Goal: Transaction & Acquisition: Purchase product/service

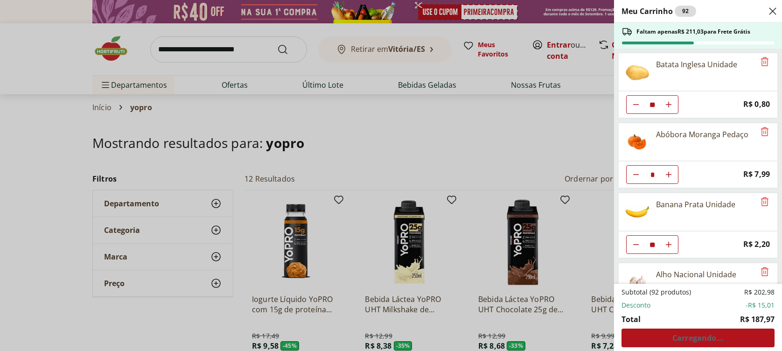
select select "**********"
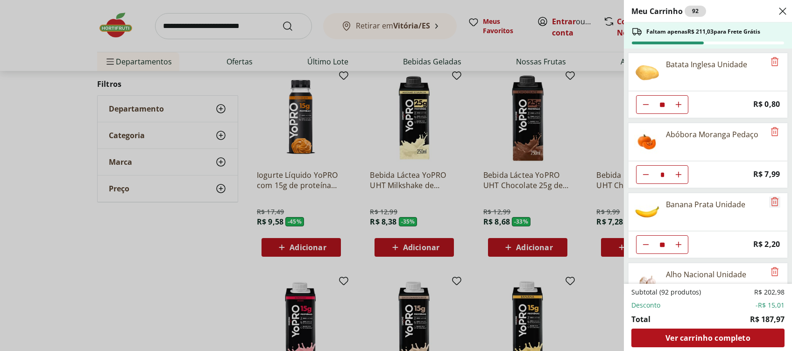
click at [773, 205] on icon "Remove" at bounding box center [774, 201] width 11 height 11
drag, startPoint x: 244, startPoint y: 19, endPoint x: 234, endPoint y: 28, distance: 13.9
click at [242, 21] on div "Meu Carrinho 82 Faltam apenas R$ 233,03 para Frete Grátis Batata Inglesa Unidad…" at bounding box center [396, 175] width 792 height 351
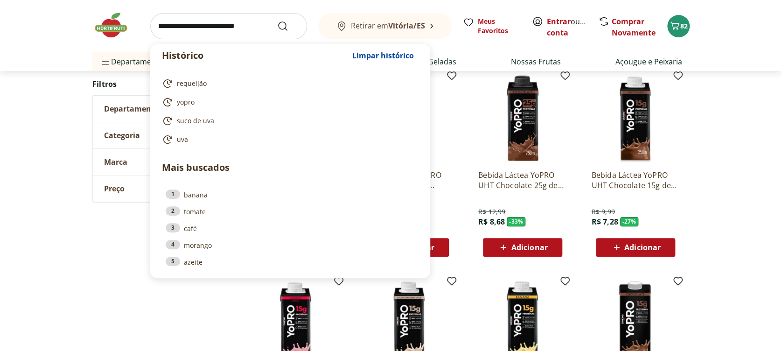
click at [213, 30] on input "search" at bounding box center [228, 26] width 157 height 26
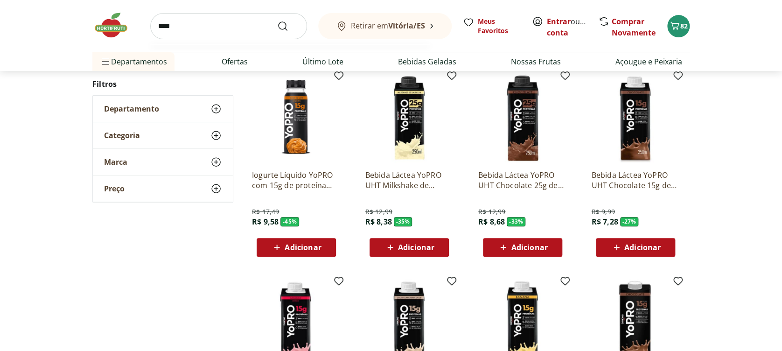
type input "****"
click at [277, 21] on button "Submit Search" at bounding box center [288, 26] width 22 height 11
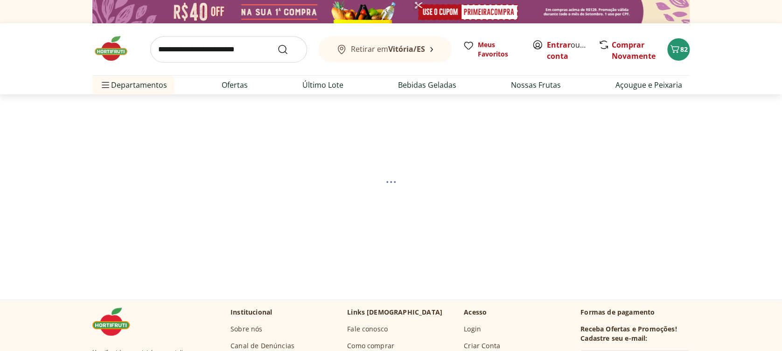
select select "**********"
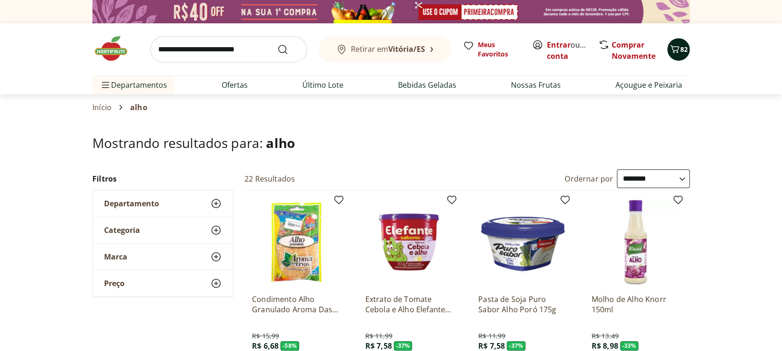
click at [680, 46] on icon "Carrinho" at bounding box center [674, 48] width 11 height 11
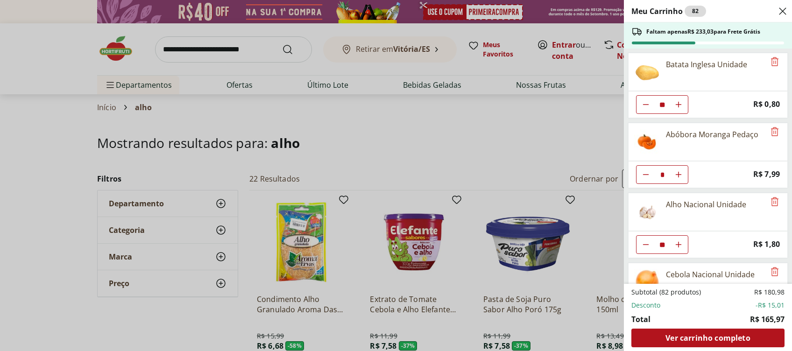
drag, startPoint x: 270, startPoint y: 127, endPoint x: 243, endPoint y: 80, distance: 55.0
click at [268, 126] on div "Meu Carrinho 82 Faltam apenas R$ 233,03 para Frete Grátis Batata Inglesa Unidad…" at bounding box center [396, 175] width 792 height 351
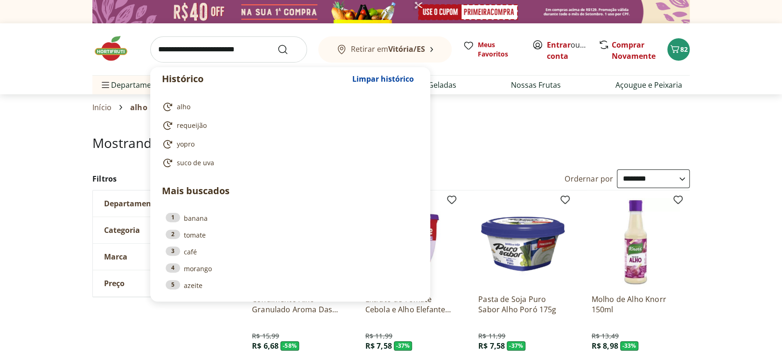
click at [228, 50] on input "search" at bounding box center [228, 49] width 157 height 26
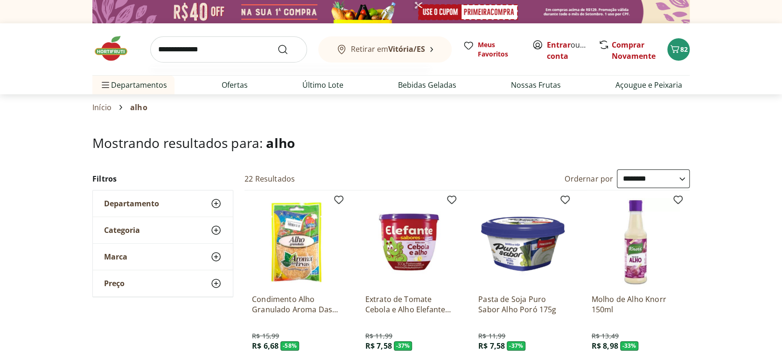
type input "**********"
click at [277, 44] on button "Submit Search" at bounding box center [288, 49] width 22 height 11
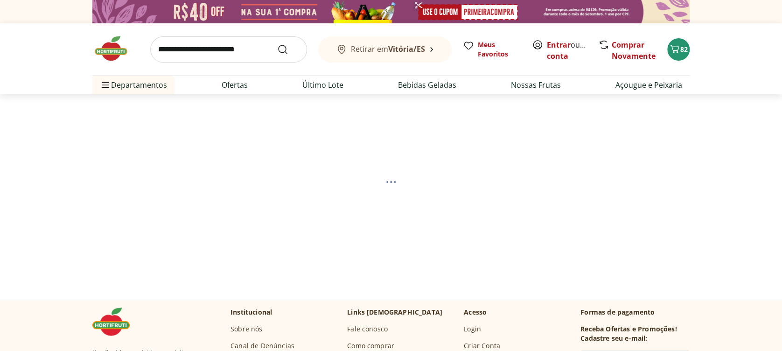
select select "**********"
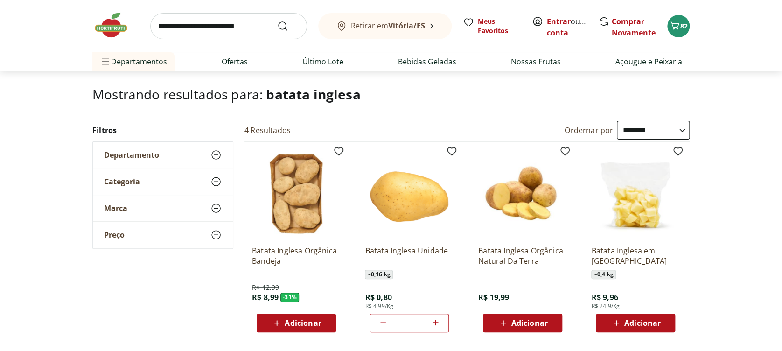
scroll to position [124, 0]
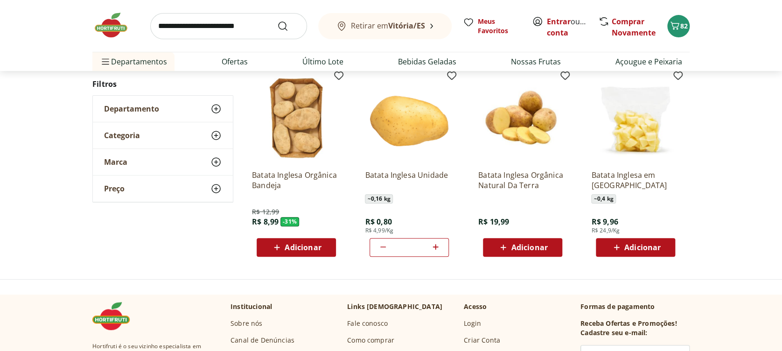
click at [379, 246] on icon at bounding box center [383, 246] width 11 height 11
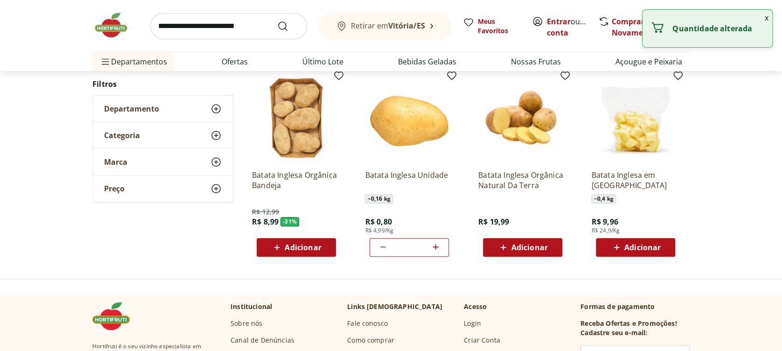
click at [379, 246] on icon at bounding box center [383, 246] width 11 height 11
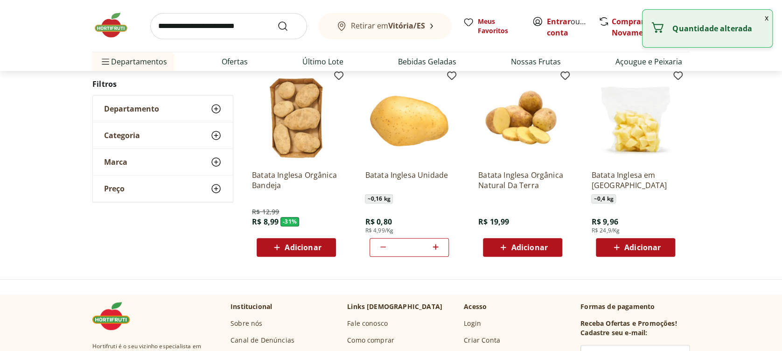
click at [379, 246] on icon at bounding box center [383, 246] width 11 height 11
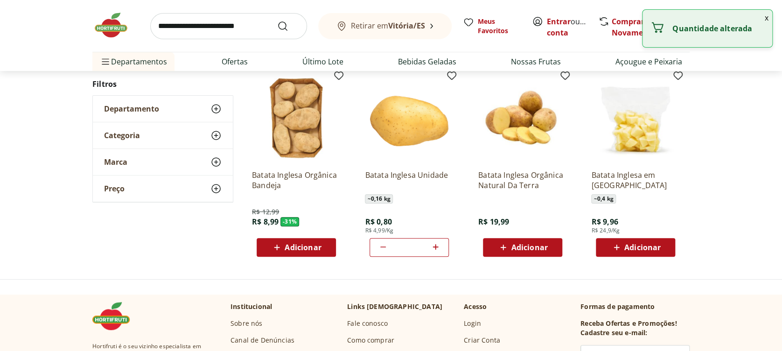
click at [379, 246] on icon at bounding box center [383, 246] width 11 height 11
type input "*"
click at [379, 246] on icon at bounding box center [383, 246] width 11 height 11
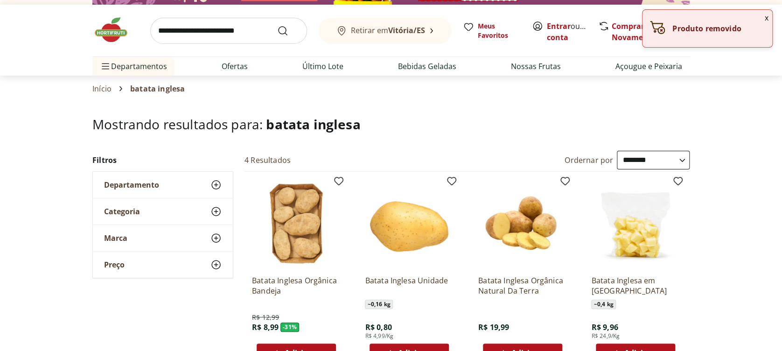
scroll to position [0, 0]
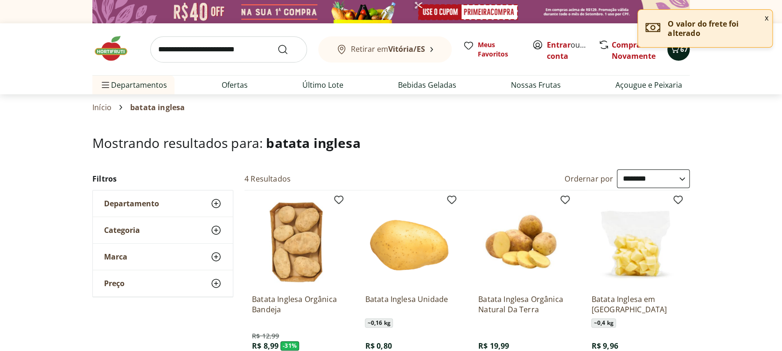
click at [681, 56] on div "67" at bounding box center [678, 49] width 7 height 15
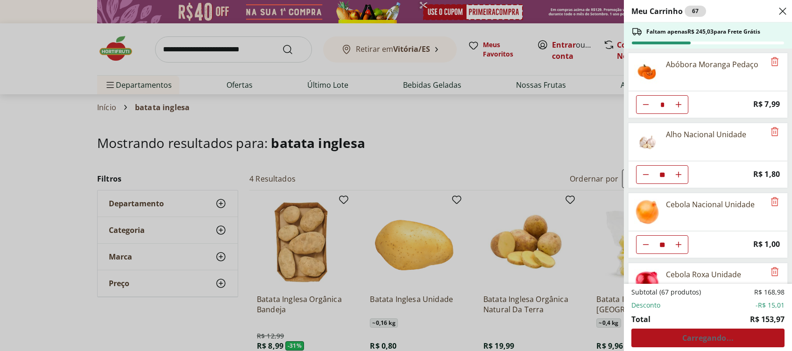
click at [204, 49] on div "Meu Carrinho 67 Faltam apenas R$ 245,03 para Frete Grátis Abóbora Moranga Pedaç…" at bounding box center [396, 175] width 792 height 351
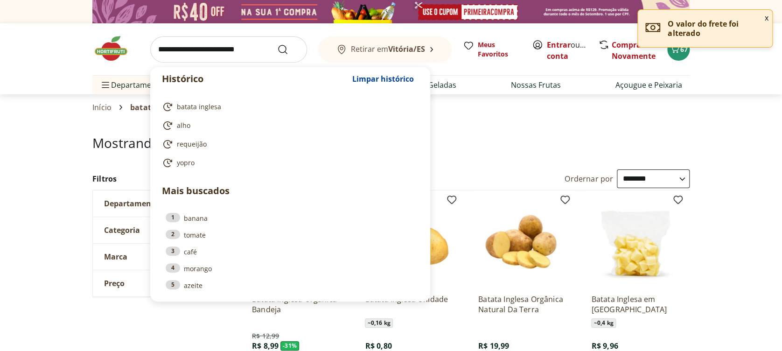
click at [188, 46] on input "search" at bounding box center [228, 49] width 157 height 26
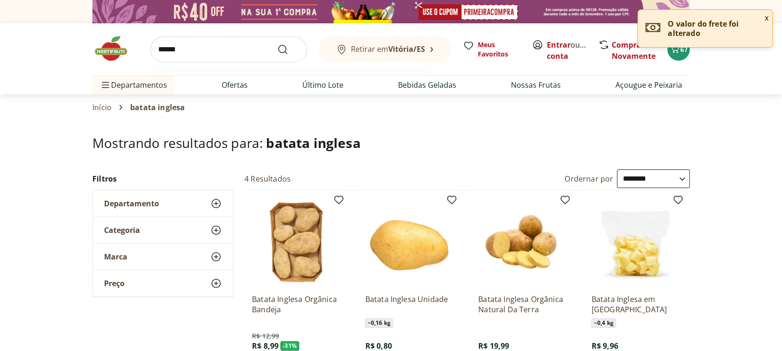
type input "*******"
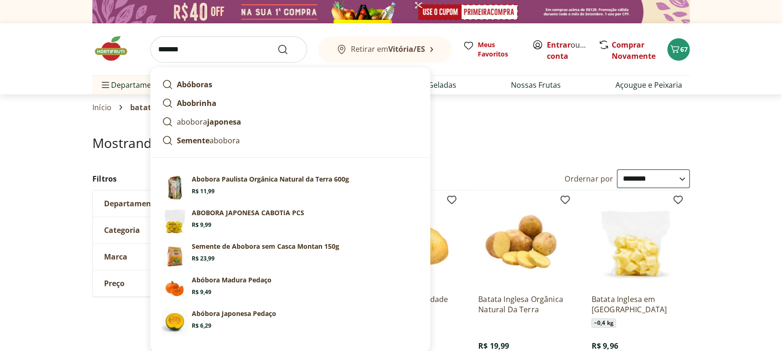
drag, startPoint x: 210, startPoint y: 41, endPoint x: 143, endPoint y: 45, distance: 66.9
click at [143, 45] on div "******* Abóboras Abobrinha abobora japonesa Semente abobora Sugestões para "abo…" at bounding box center [390, 49] width 597 height 52
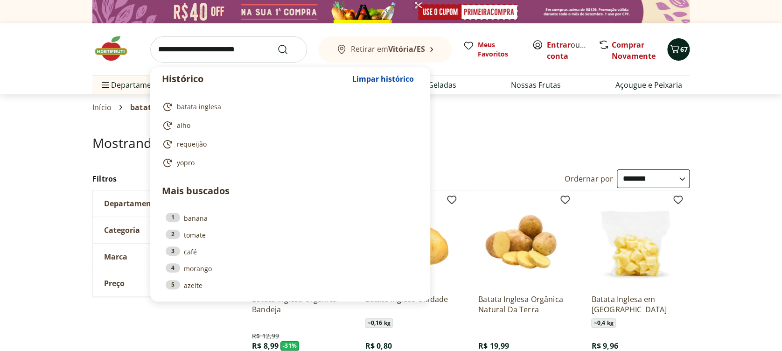
click at [673, 51] on icon "Carrinho" at bounding box center [674, 48] width 11 height 11
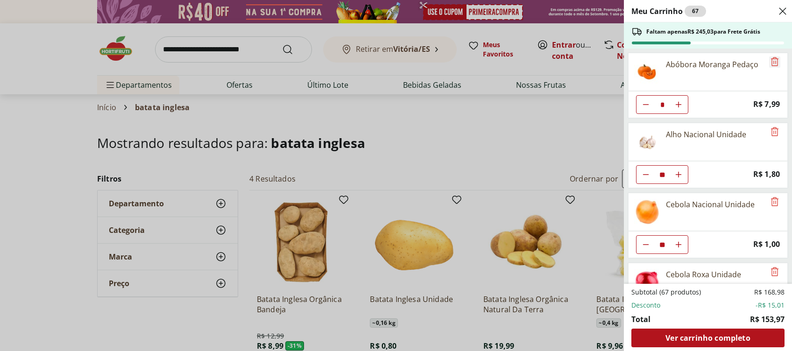
click at [770, 63] on icon "Remove" at bounding box center [774, 61] width 11 height 11
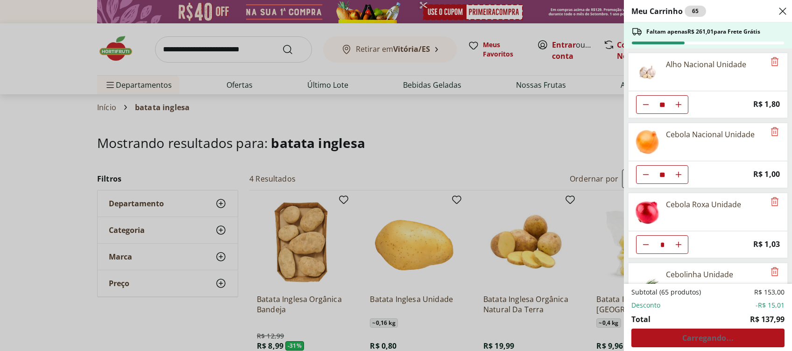
click at [417, 115] on div "Meu Carrinho 65 Faltam apenas R$ 261,01 para Frete Grátis Alho Nacional Unidade…" at bounding box center [396, 175] width 792 height 351
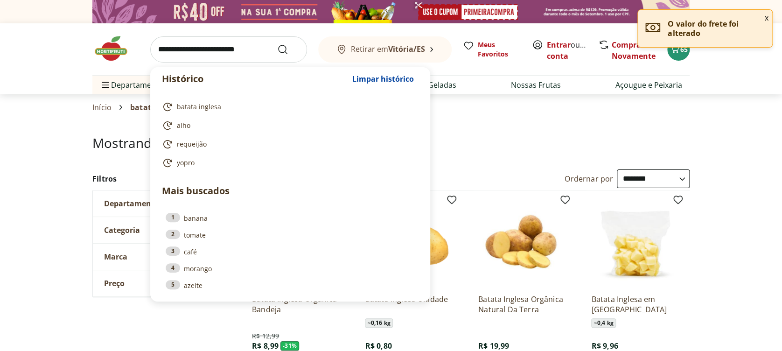
click at [233, 53] on input "search" at bounding box center [228, 49] width 157 height 26
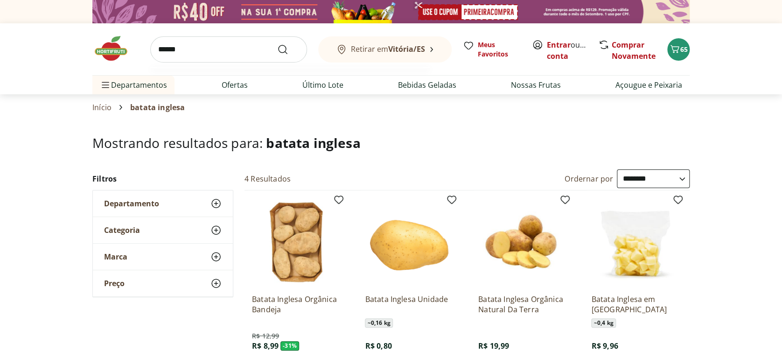
type input "******"
click at [277, 44] on button "Submit Search" at bounding box center [288, 49] width 22 height 11
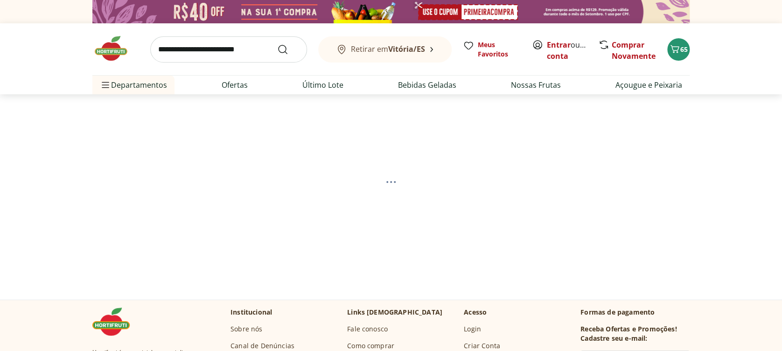
select select "**********"
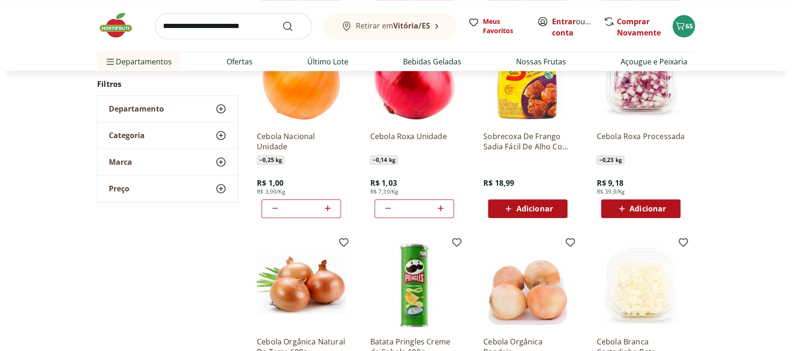
scroll to position [373, 0]
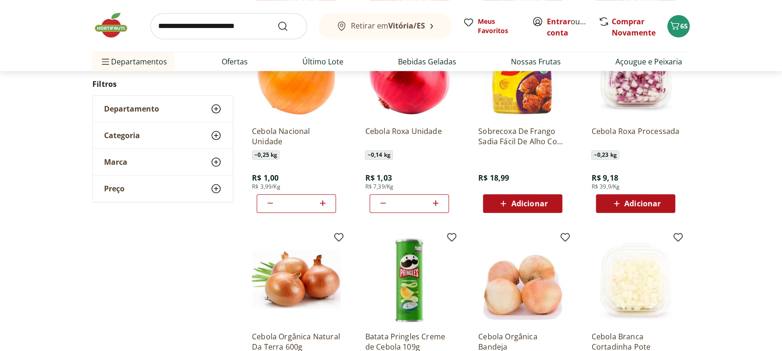
click at [265, 203] on icon at bounding box center [270, 202] width 11 height 11
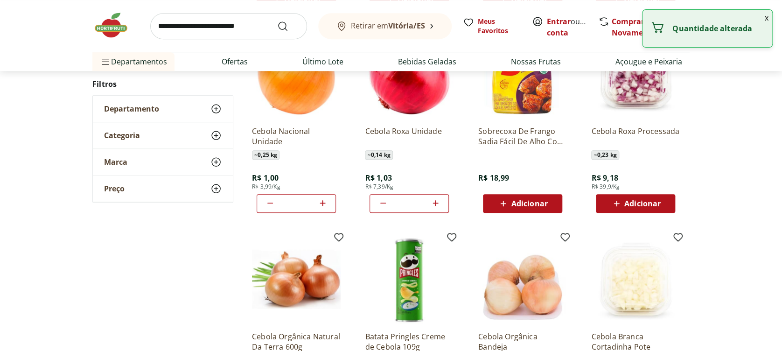
click at [267, 202] on icon at bounding box center [270, 202] width 11 height 11
click at [268, 203] on icon at bounding box center [270, 203] width 6 height 1
click at [269, 203] on icon at bounding box center [270, 203] width 6 height 1
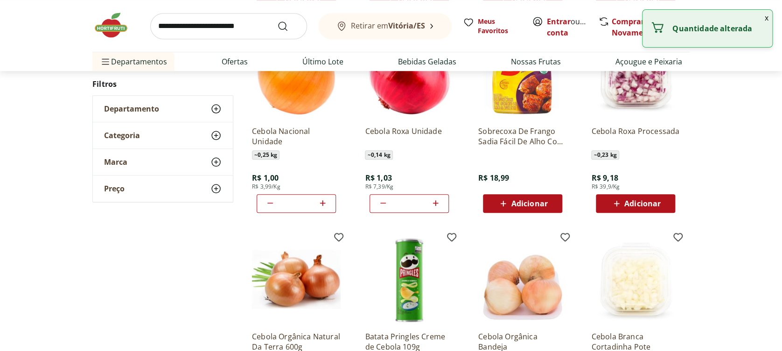
click at [269, 203] on icon at bounding box center [270, 203] width 6 height 1
type input "*"
click at [269, 202] on icon at bounding box center [270, 202] width 11 height 11
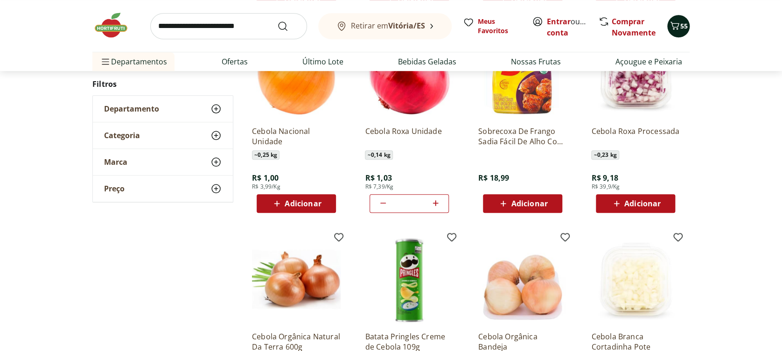
click at [683, 22] on span "55" at bounding box center [684, 25] width 7 height 9
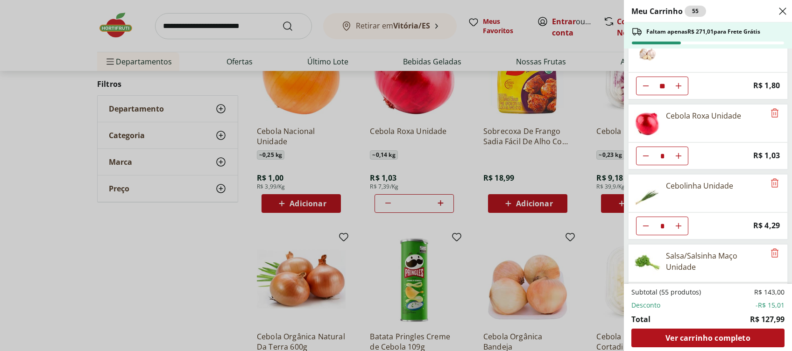
scroll to position [0, 0]
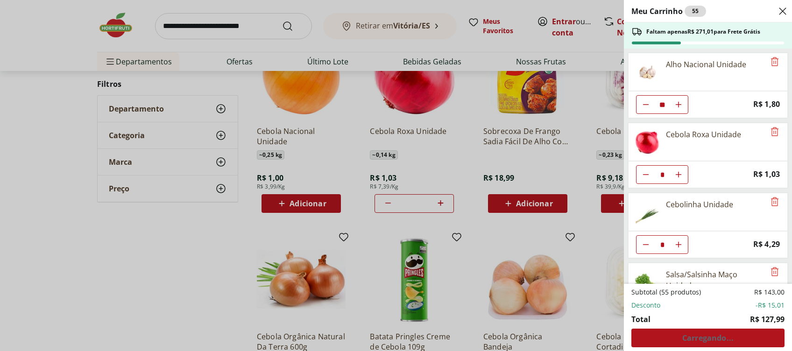
click at [642, 175] on icon "Diminuir Quantidade" at bounding box center [645, 174] width 7 height 7
type input "*"
click at [642, 175] on icon "Diminuir Quantidade" at bounding box center [645, 174] width 7 height 7
type input "*"
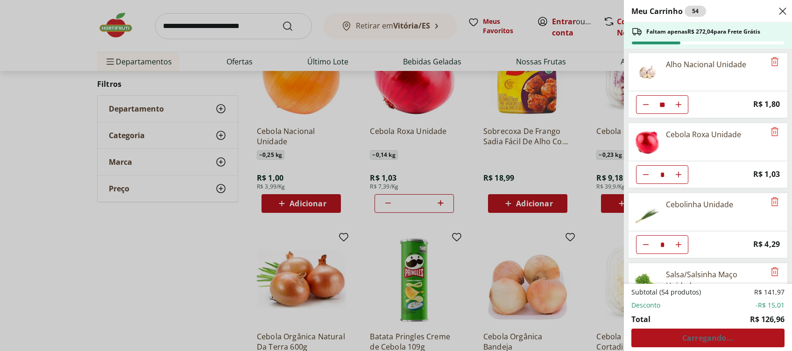
type input "*"
click at [642, 175] on icon "Diminuir Quantidade" at bounding box center [645, 174] width 7 height 7
type input "*"
click at [686, 169] on button "Aumentar Quantidade" at bounding box center [678, 174] width 19 height 19
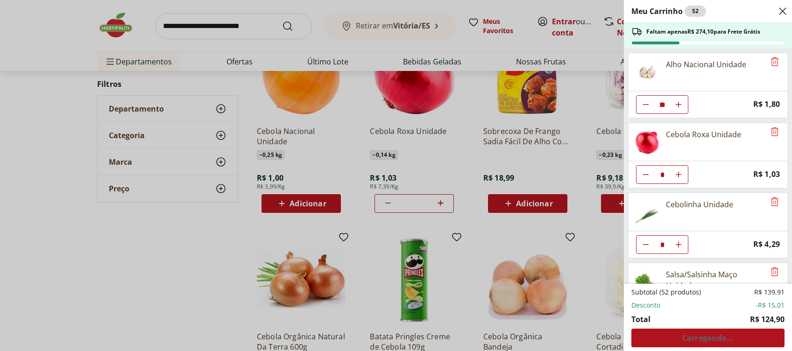
type input "*"
click at [681, 171] on icon "Aumentar Quantidade" at bounding box center [677, 174] width 7 height 7
type input "*"
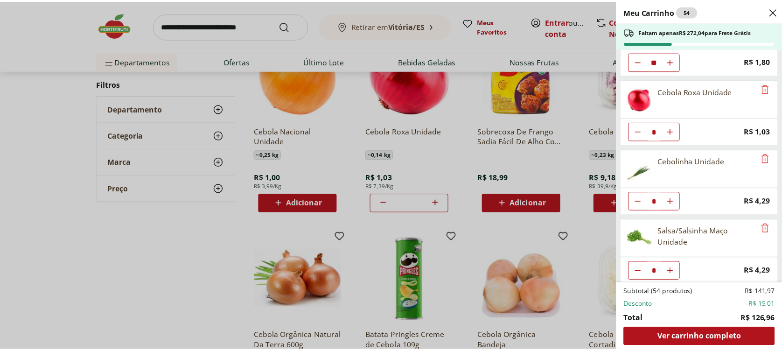
scroll to position [62, 0]
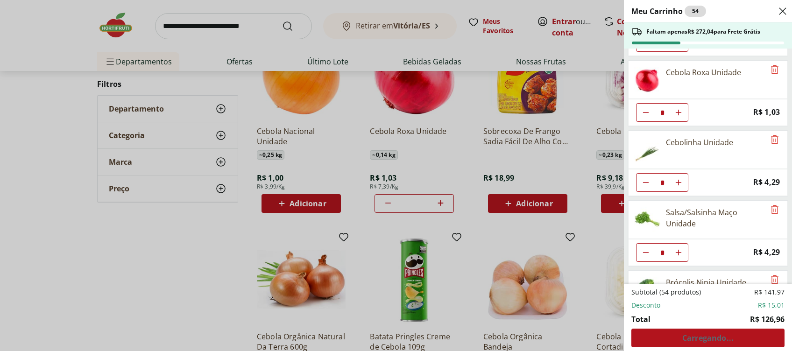
drag, startPoint x: 388, startPoint y: 29, endPoint x: 341, endPoint y: 56, distance: 54.1
click at [388, 29] on div "Meu Carrinho 54 Faltam apenas R$ 272,04 para Frete Grátis Alho Nacional Unidade…" at bounding box center [396, 175] width 792 height 351
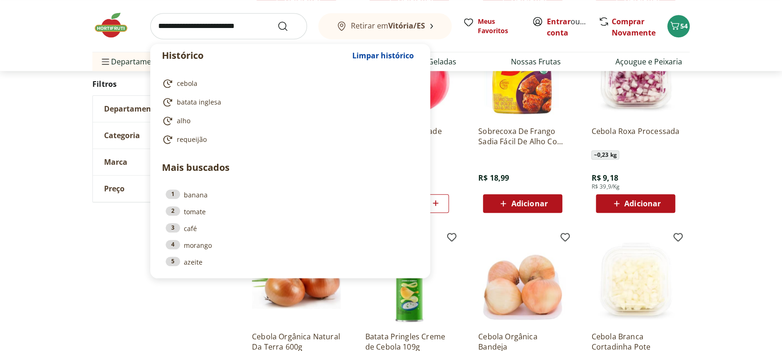
click at [211, 26] on input "search" at bounding box center [228, 26] width 157 height 26
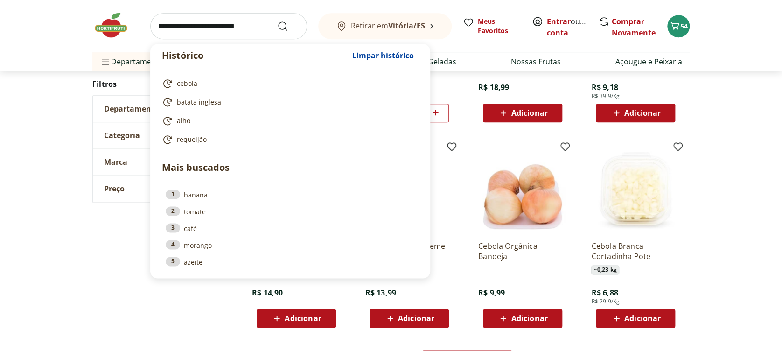
scroll to position [435, 0]
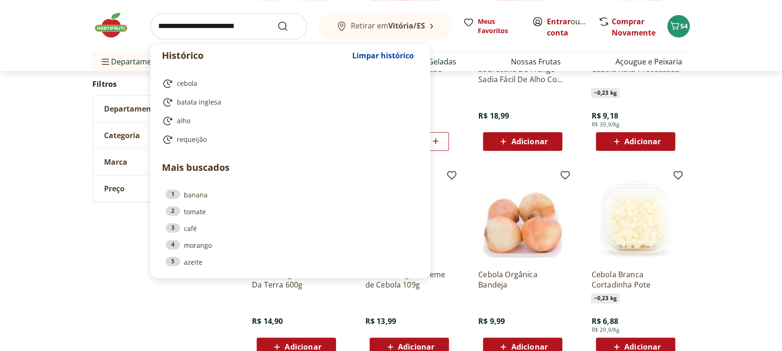
click at [216, 26] on input "search" at bounding box center [228, 26] width 157 height 26
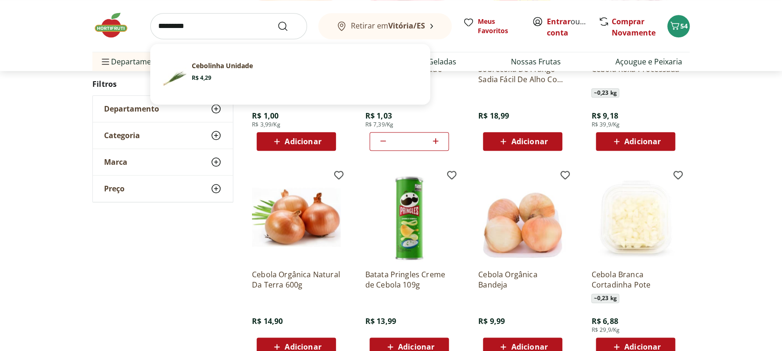
type input "*********"
click at [277, 21] on button "Submit Search" at bounding box center [288, 26] width 22 height 11
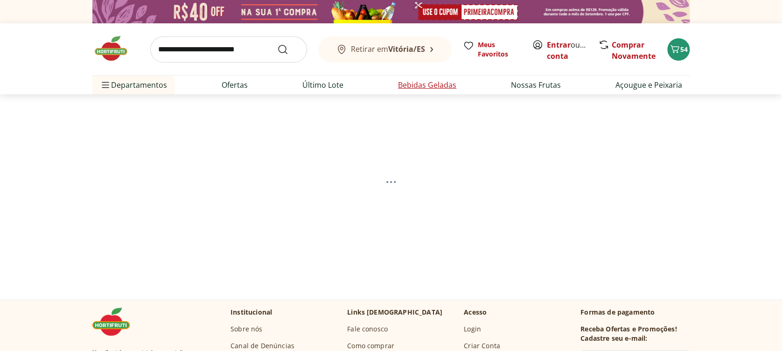
select select "**********"
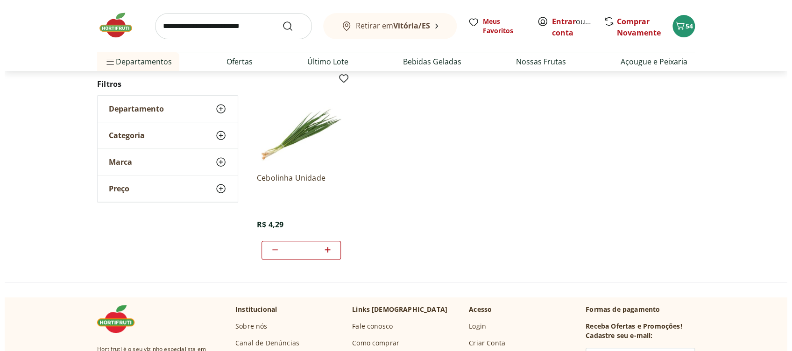
scroll to position [124, 0]
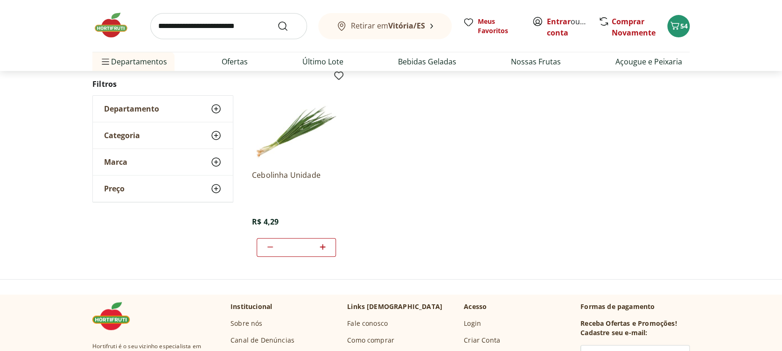
click at [274, 243] on icon at bounding box center [270, 246] width 11 height 11
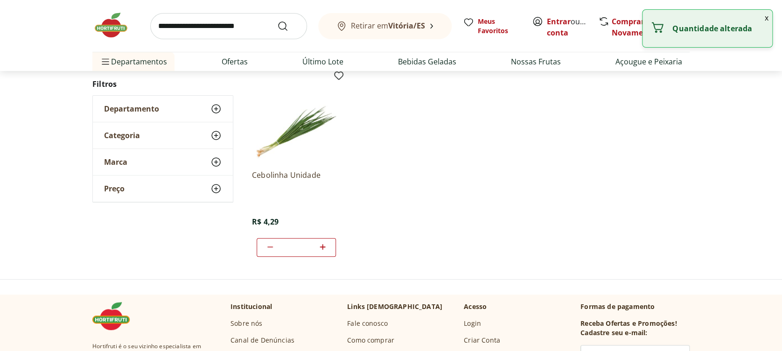
click at [274, 243] on icon at bounding box center [270, 246] width 11 height 11
type input "*"
click at [275, 242] on icon at bounding box center [270, 246] width 11 height 11
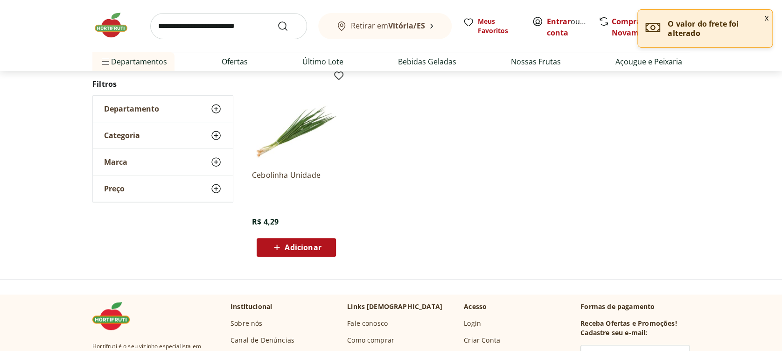
drag, startPoint x: 739, startPoint y: 65, endPoint x: 718, endPoint y: 66, distance: 21.0
click at [740, 64] on header "Retirar em [GEOGRAPHIC_DATA]/ES Entrar ou Criar conta 49 Retirar em [GEOGRAPHIC…" at bounding box center [391, 35] width 782 height 71
drag, startPoint x: 768, startPoint y: 18, endPoint x: 725, endPoint y: 32, distance: 45.2
click at [768, 19] on button "x" at bounding box center [766, 18] width 11 height 16
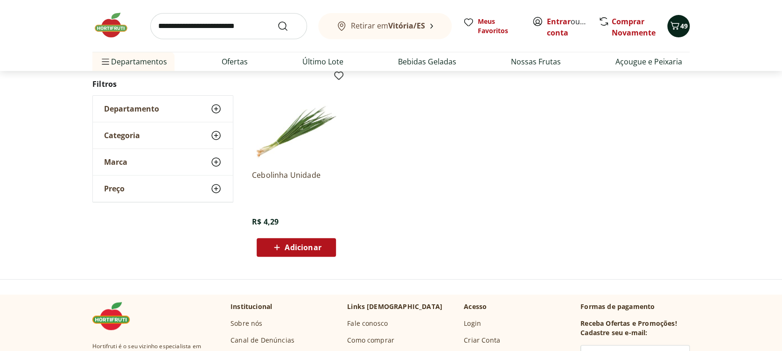
click at [688, 24] on button "49" at bounding box center [678, 26] width 22 height 22
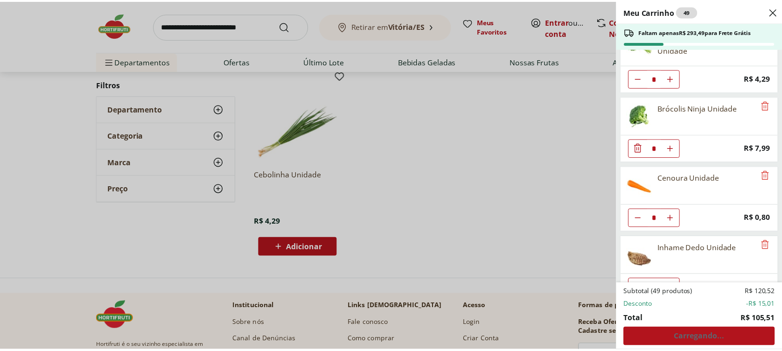
scroll to position [187, 0]
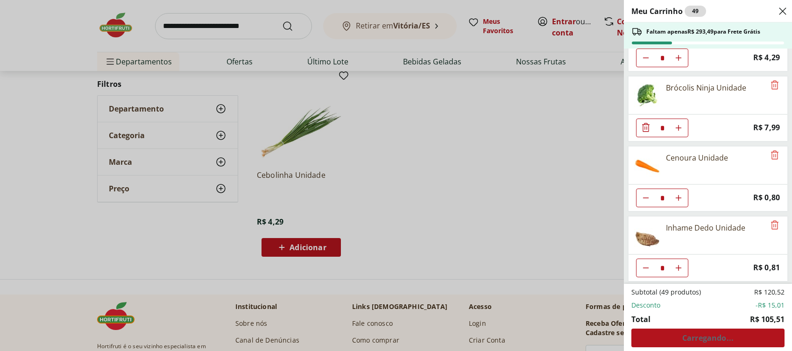
click at [256, 27] on div "Meu Carrinho 49 Faltam apenas R$ 293,49 para Frete Grátis Alho Nacional Unidade…" at bounding box center [396, 175] width 792 height 351
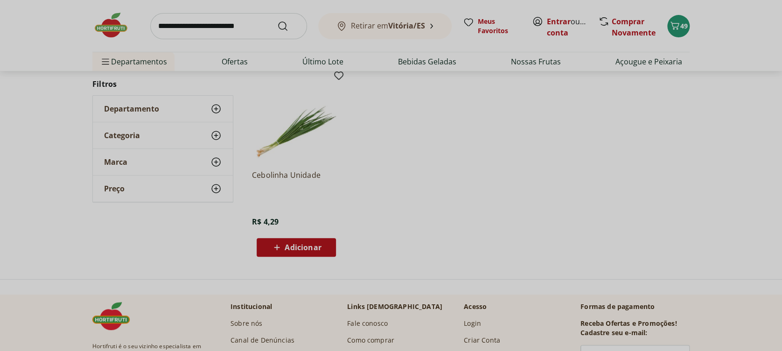
drag, startPoint x: 248, startPoint y: 28, endPoint x: 239, endPoint y: 26, distance: 8.7
click at [242, 28] on input "search" at bounding box center [228, 26] width 157 height 26
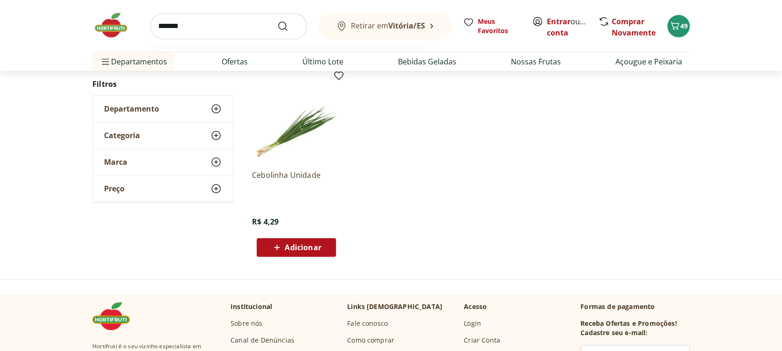
type input "*******"
click at [277, 21] on button "Submit Search" at bounding box center [288, 26] width 22 height 11
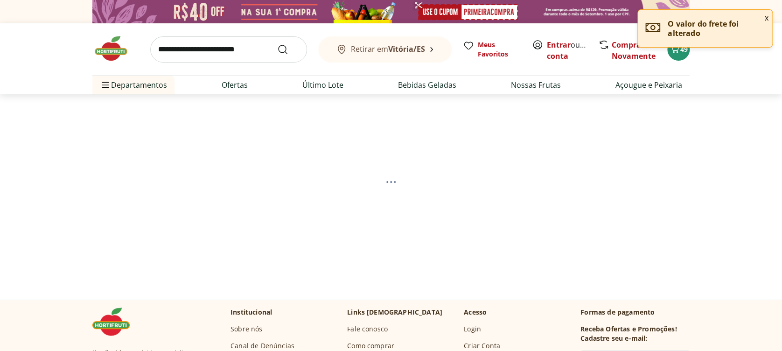
select select "**********"
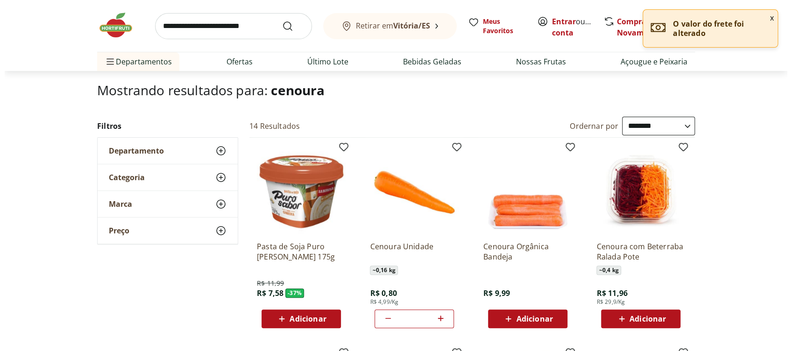
scroll to position [124, 0]
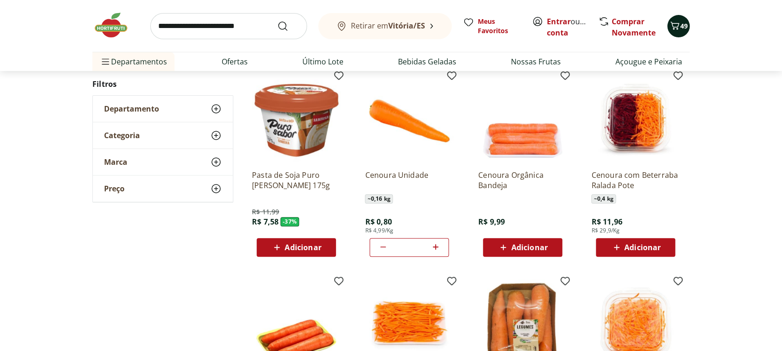
click at [672, 21] on icon "Carrinho" at bounding box center [674, 25] width 11 height 11
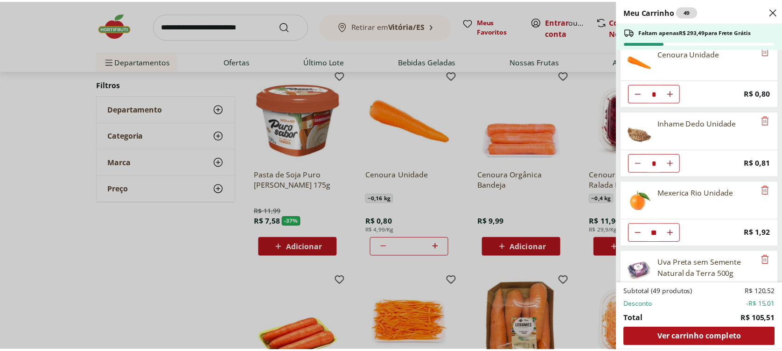
scroll to position [311, 0]
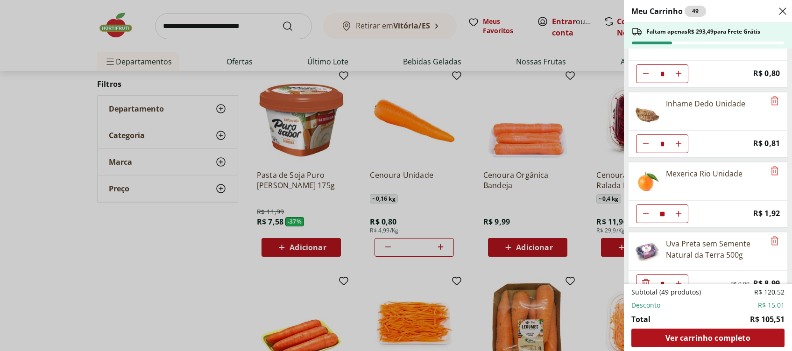
click at [273, 44] on div "Meu Carrinho 49 Faltam apenas R$ 293,49 para Frete Grátis Alho Nacional Unidade…" at bounding box center [396, 175] width 792 height 351
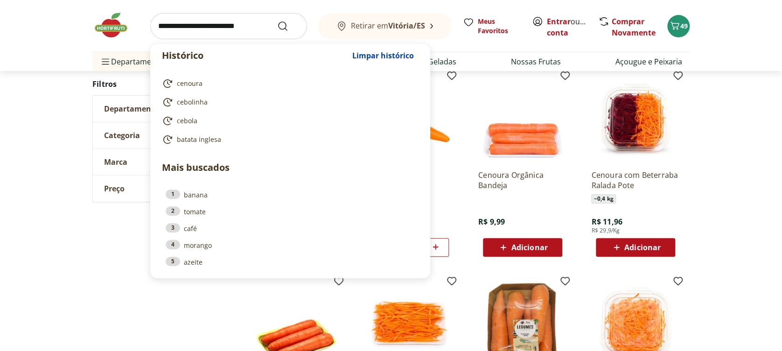
click at [248, 21] on input "search" at bounding box center [228, 26] width 157 height 26
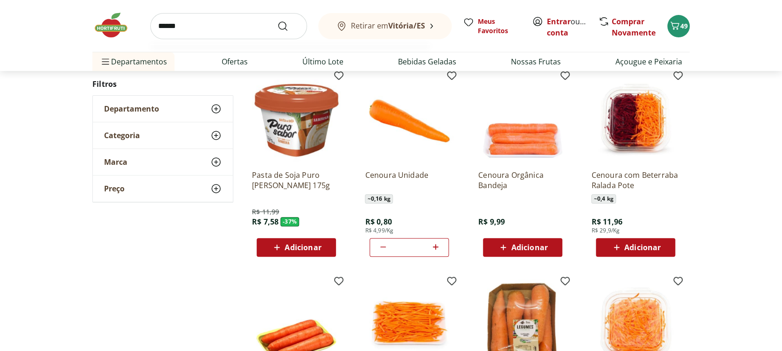
type input "******"
click at [277, 21] on button "Submit Search" at bounding box center [288, 26] width 22 height 11
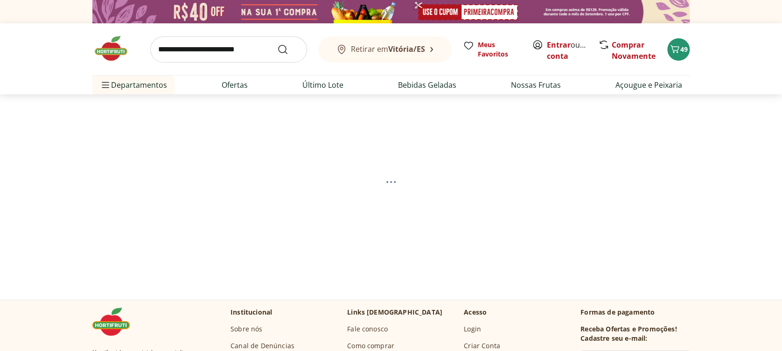
select select "**********"
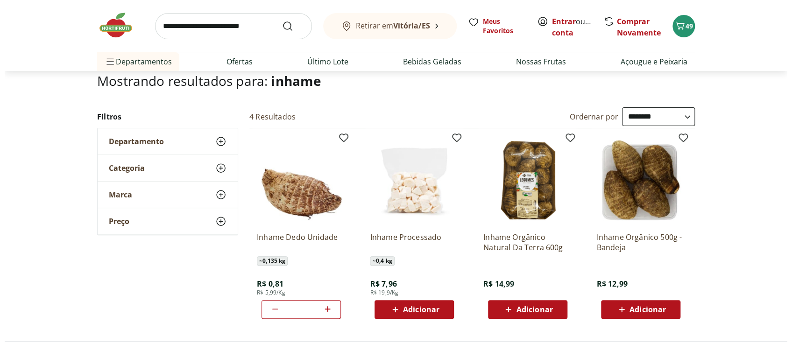
scroll to position [124, 0]
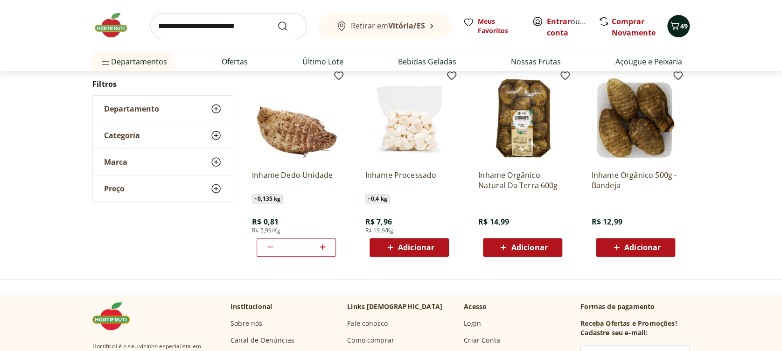
click at [676, 22] on icon "Carrinho" at bounding box center [674, 25] width 11 height 11
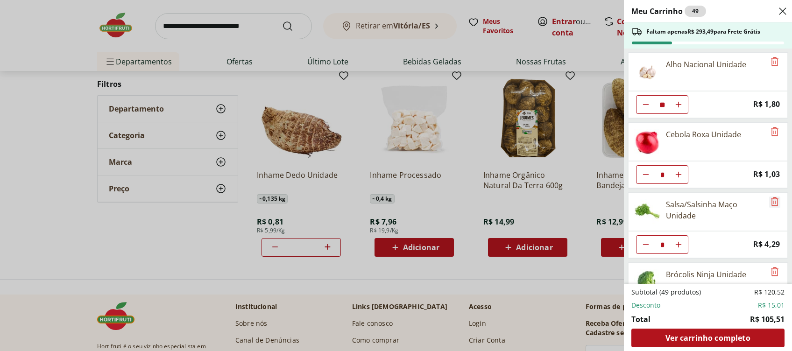
click at [774, 197] on icon "Remove" at bounding box center [774, 201] width 11 height 11
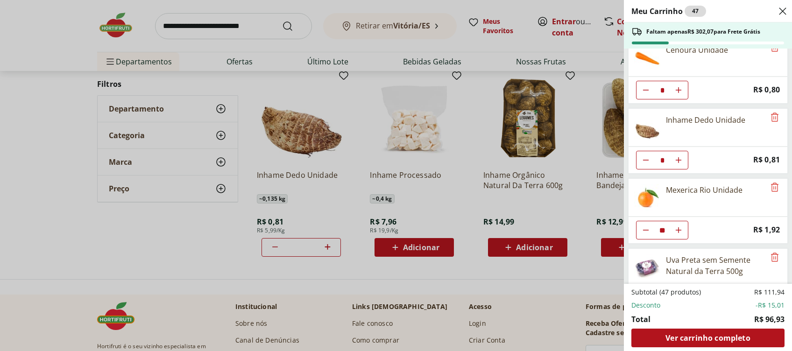
scroll to position [249, 0]
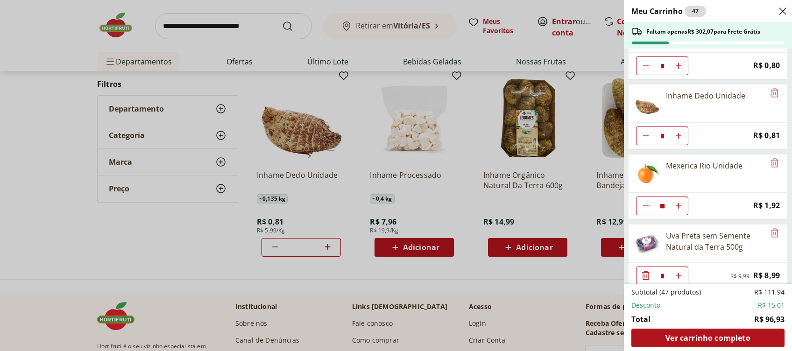
click at [252, 33] on div "Meu Carrinho 47 Faltam apenas R$ 302,07 para Frete Grátis Alho Nacional Unidade…" at bounding box center [396, 175] width 792 height 351
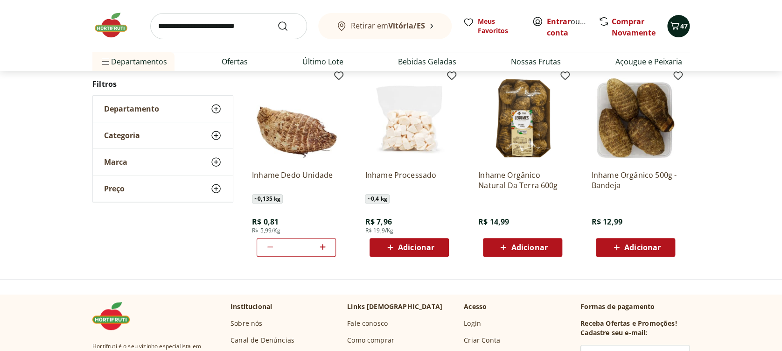
click at [676, 26] on icon "Carrinho" at bounding box center [674, 25] width 11 height 11
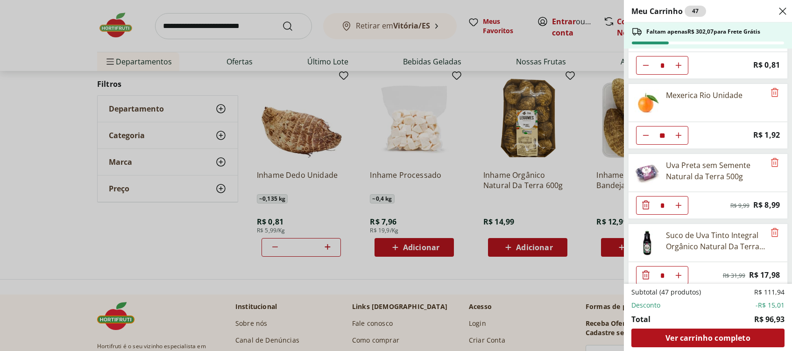
scroll to position [326, 0]
